Goal: Use online tool/utility: Utilize a website feature to perform a specific function

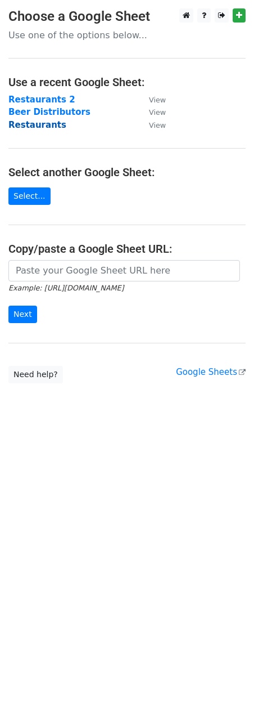
click at [42, 124] on strong "Restaurants" at bounding box center [37, 125] width 58 height 10
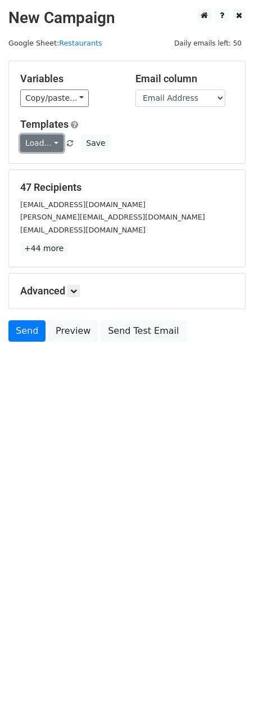
click at [49, 147] on link "Load..." at bounding box center [41, 142] width 43 height 17
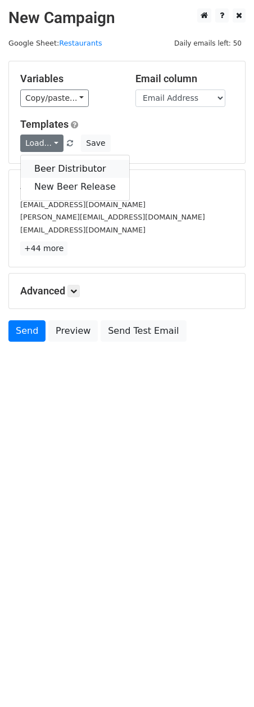
click at [70, 164] on link "Beer Distributor" at bounding box center [75, 169] width 109 height 18
